Goal: Task Accomplishment & Management: Use online tool/utility

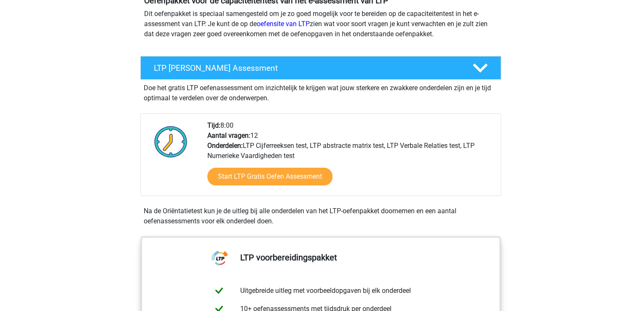
scroll to position [127, 0]
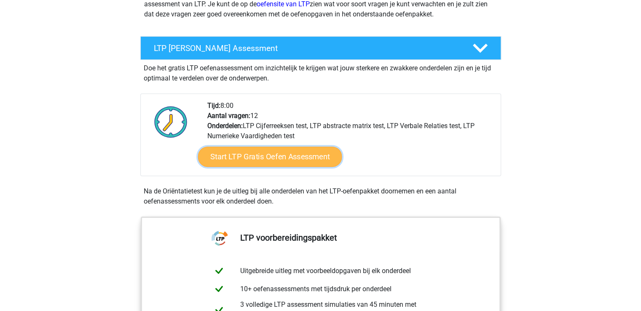
click at [244, 162] on link "Start LTP Gratis Oefen Assessment" at bounding box center [270, 157] width 144 height 20
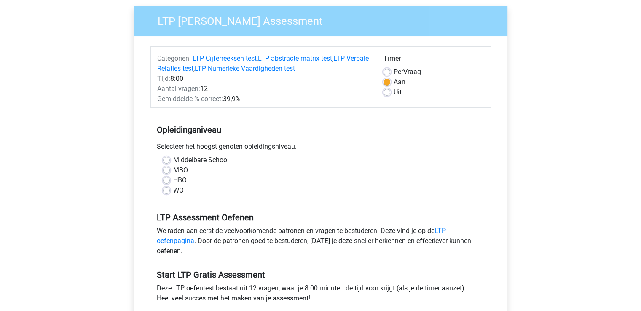
scroll to position [84, 0]
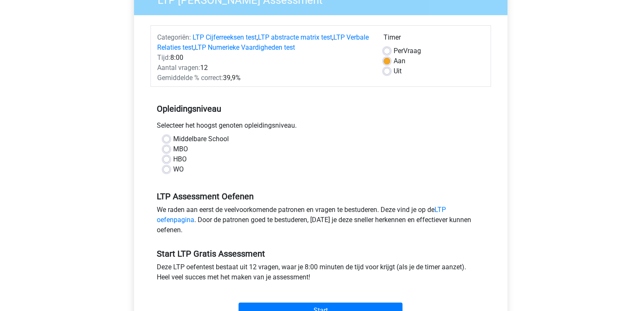
click at [170, 169] on div "WO" at bounding box center [320, 169] width 315 height 10
click at [173, 169] on label "WO" at bounding box center [178, 169] width 11 height 10
click at [167, 169] on input "WO" at bounding box center [166, 168] width 7 height 8
radio input "true"
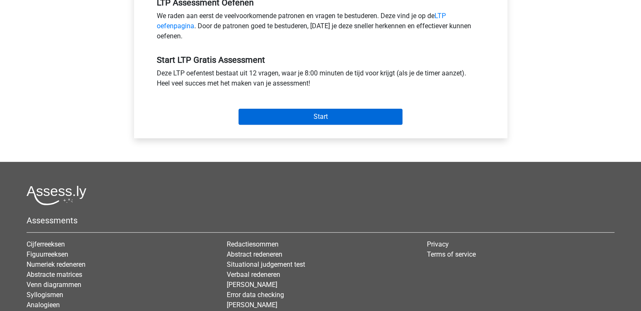
scroll to position [211, 0]
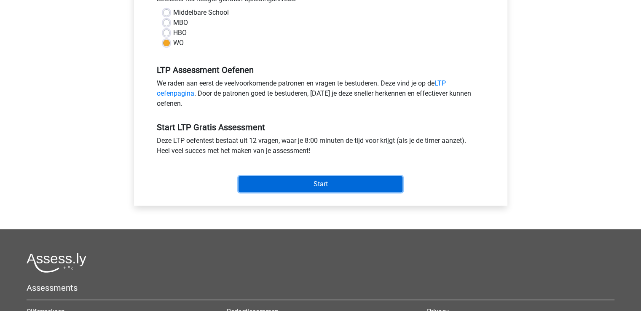
click at [282, 180] on input "Start" at bounding box center [321, 184] width 164 height 16
